Goal: Navigation & Orientation: Understand site structure

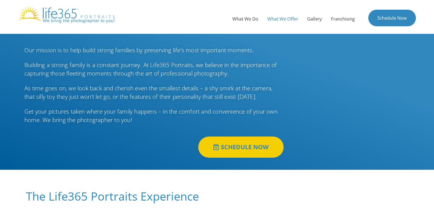
click at [280, 21] on link "What We Offer" at bounding box center [283, 19] width 40 height 18
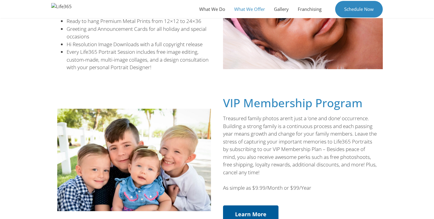
scroll to position [204, 0]
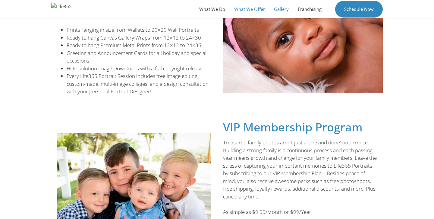
click at [283, 11] on link "Gallery" at bounding box center [282, 9] width 24 height 18
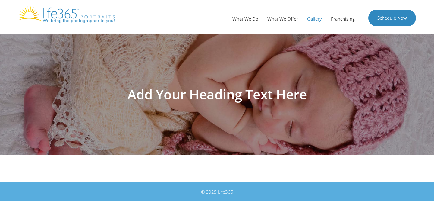
click at [226, 93] on h1 "Add Your Heading Text Here" at bounding box center [217, 93] width 338 height 13
click at [343, 23] on link "Franchising" at bounding box center [343, 19] width 33 height 18
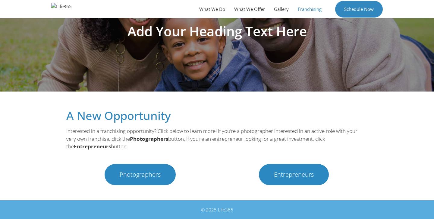
scroll to position [63, 0]
click at [136, 174] on span "Photographers" at bounding box center [140, 175] width 41 height 6
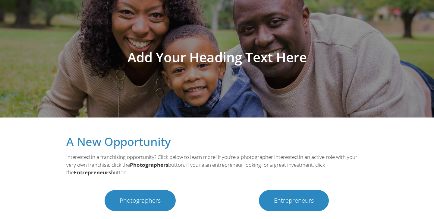
scroll to position [38, 0]
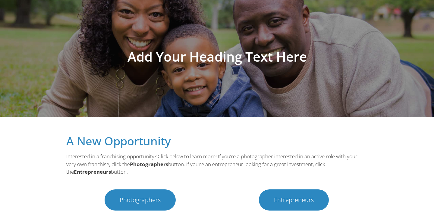
click at [143, 198] on span "Photographers" at bounding box center [140, 200] width 41 height 6
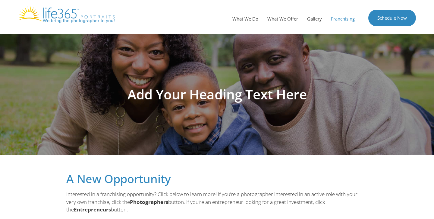
click at [145, 203] on b "Photographers" at bounding box center [149, 201] width 38 height 7
click at [315, 21] on link "Gallery" at bounding box center [315, 19] width 24 height 18
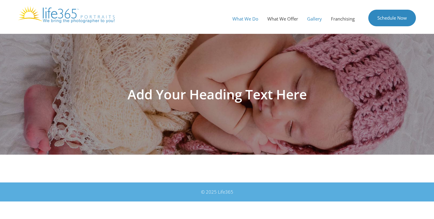
click at [246, 20] on link "What We Do" at bounding box center [245, 19] width 35 height 18
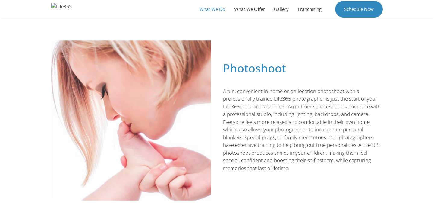
scroll to position [138, 0]
